Goal: Task Accomplishment & Management: Manage account settings

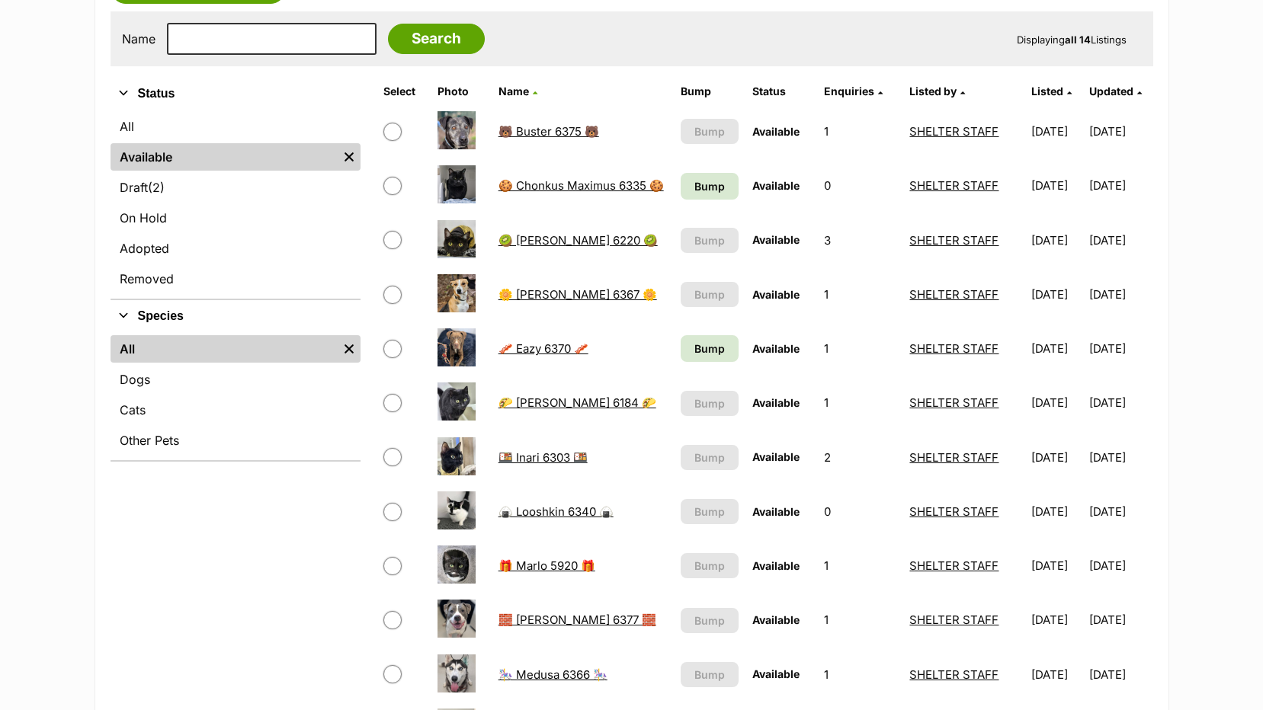
scroll to position [229, 0]
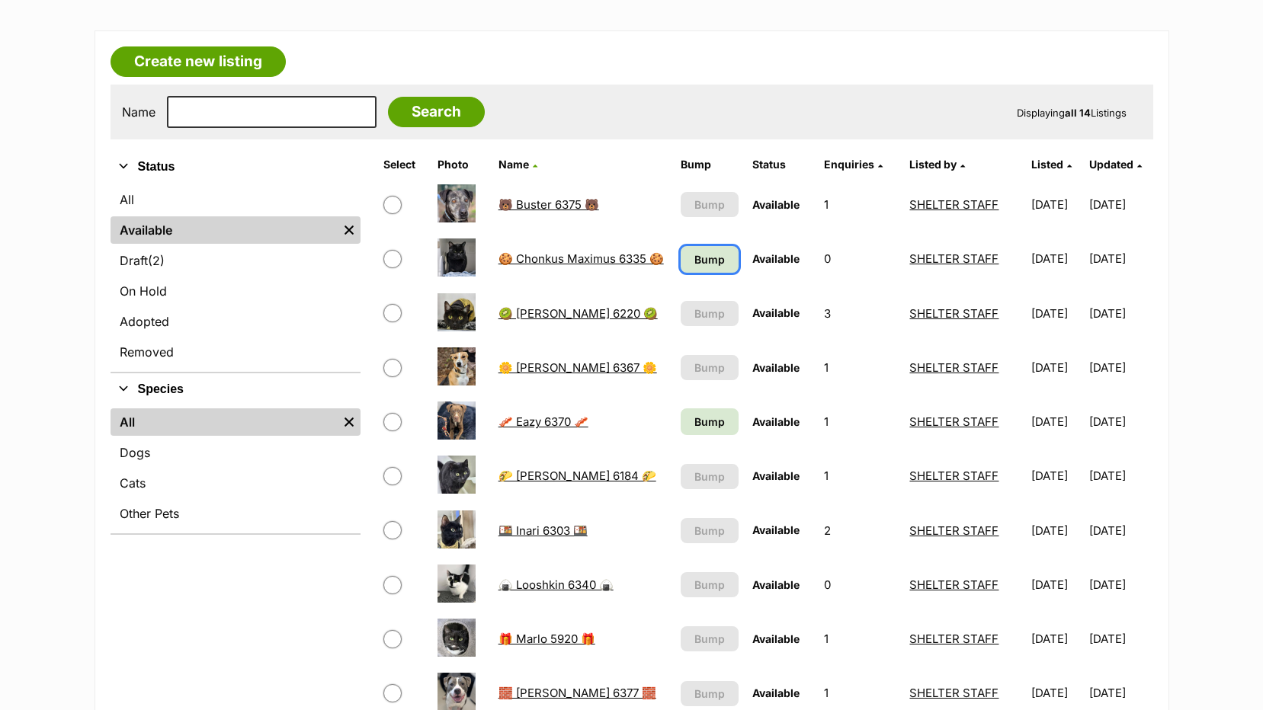
click at [694, 258] on span "Bump" at bounding box center [709, 260] width 30 height 16
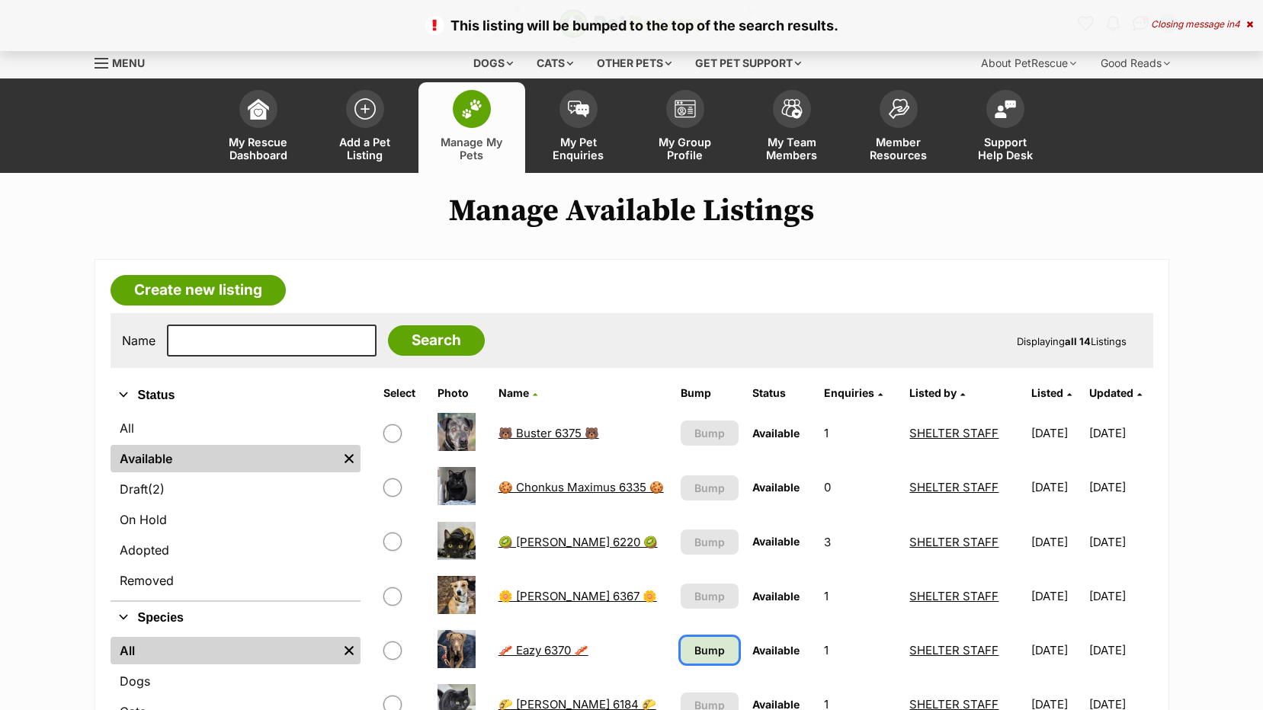
click at [701, 651] on span "Bump" at bounding box center [709, 650] width 30 height 16
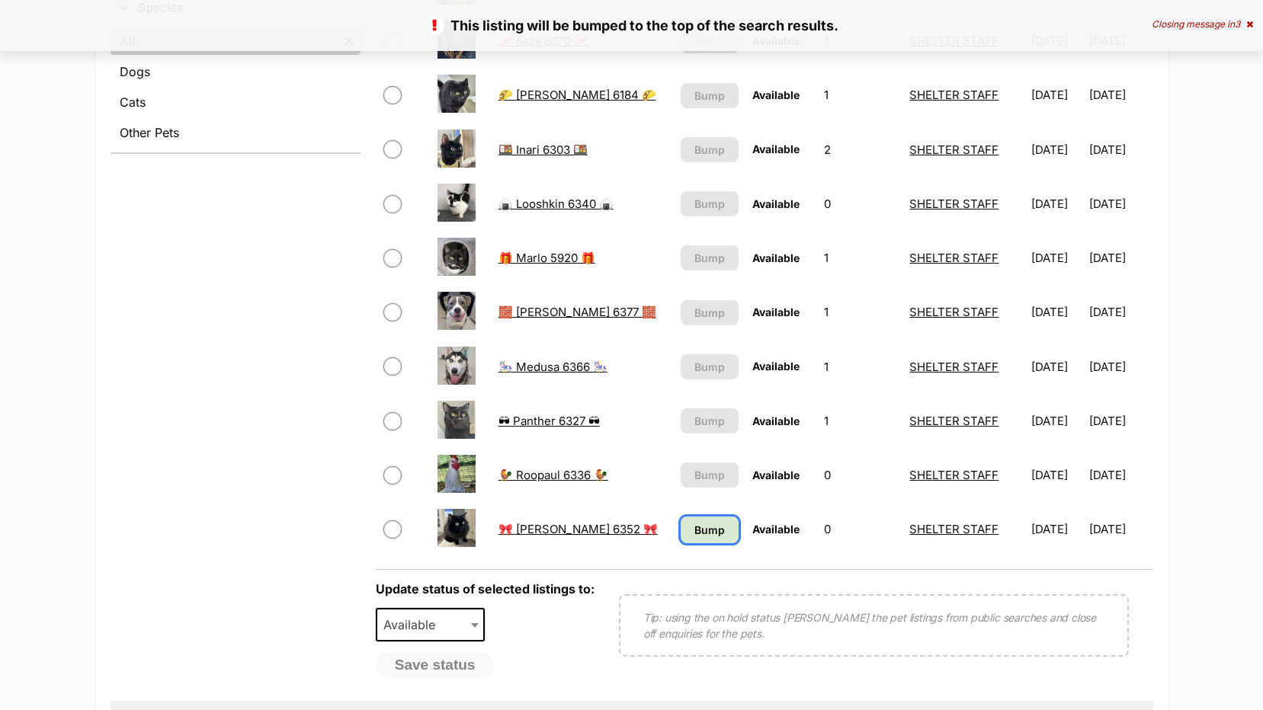
click at [694, 536] on span "Bump" at bounding box center [709, 530] width 30 height 16
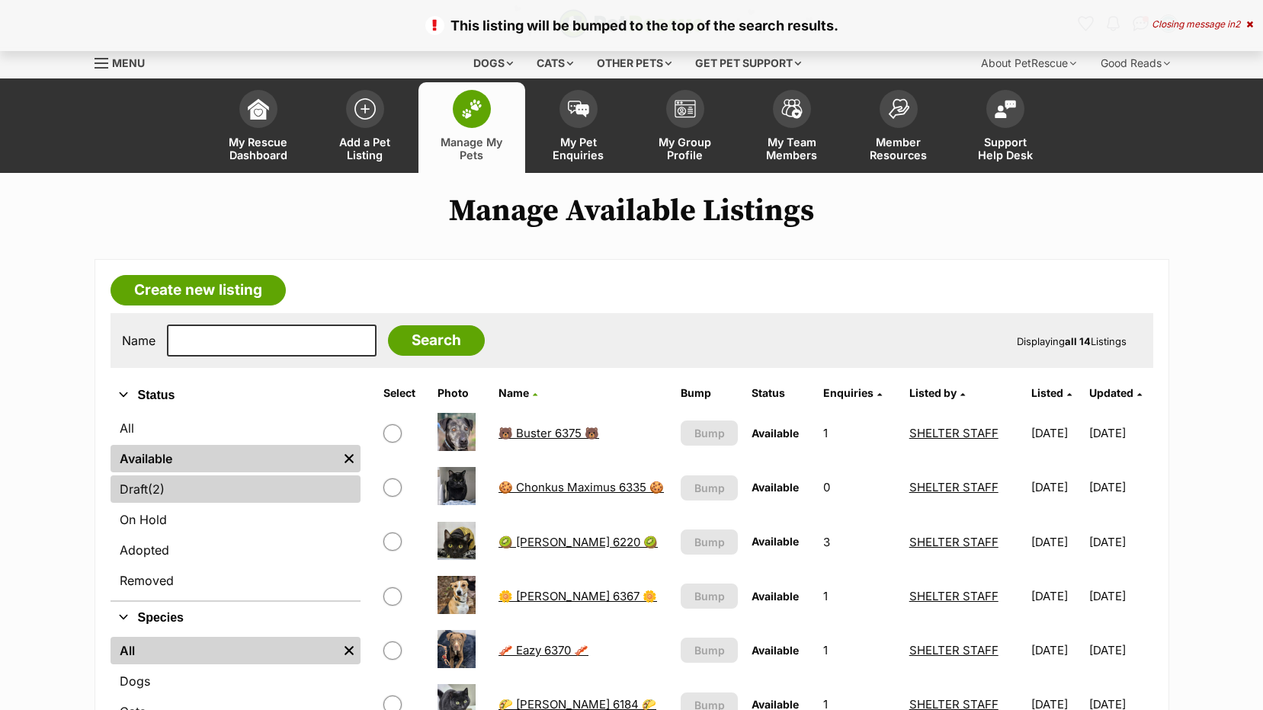
click at [189, 491] on link "Draft (2) Items" at bounding box center [236, 489] width 250 height 27
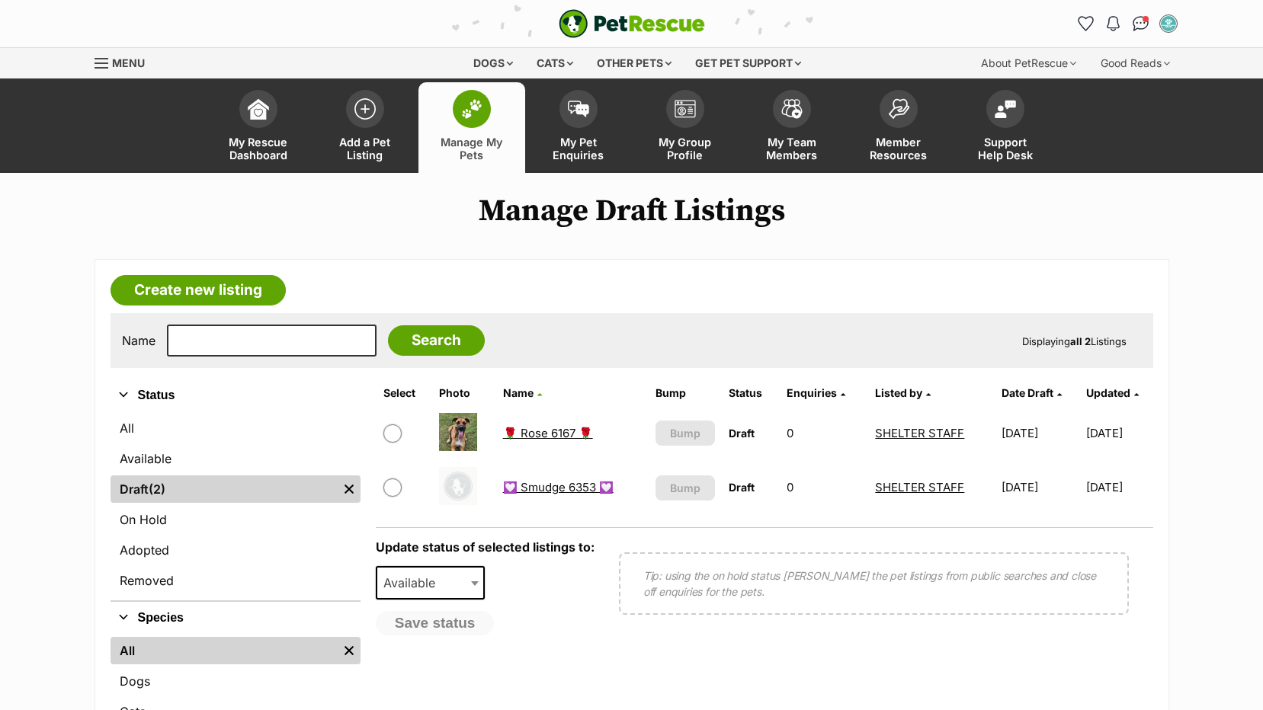
drag, startPoint x: 537, startPoint y: 263, endPoint x: 555, endPoint y: 254, distance: 19.8
click at [553, 255] on main "Manage Draft Listings Create new listing Name Search Displaying all 2 Listings …" at bounding box center [631, 511] width 1263 height 635
